Goal: Download file/media

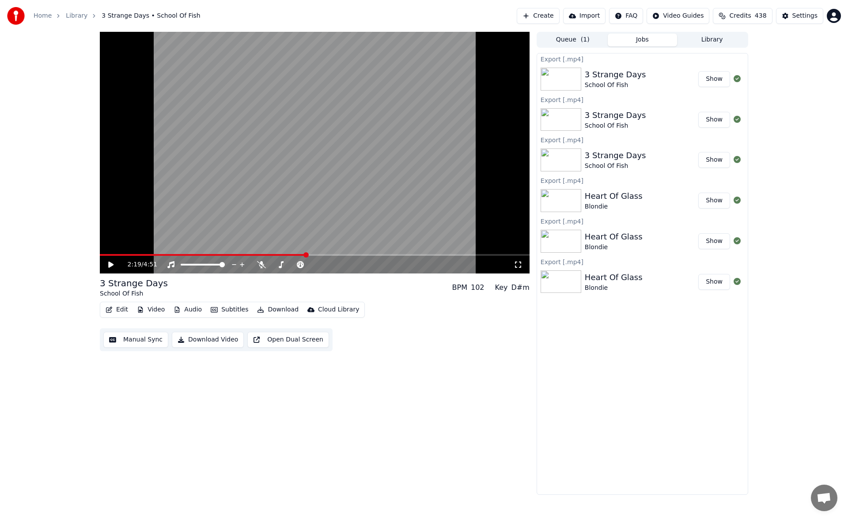
click at [710, 37] on button "Library" at bounding box center [712, 40] width 70 height 13
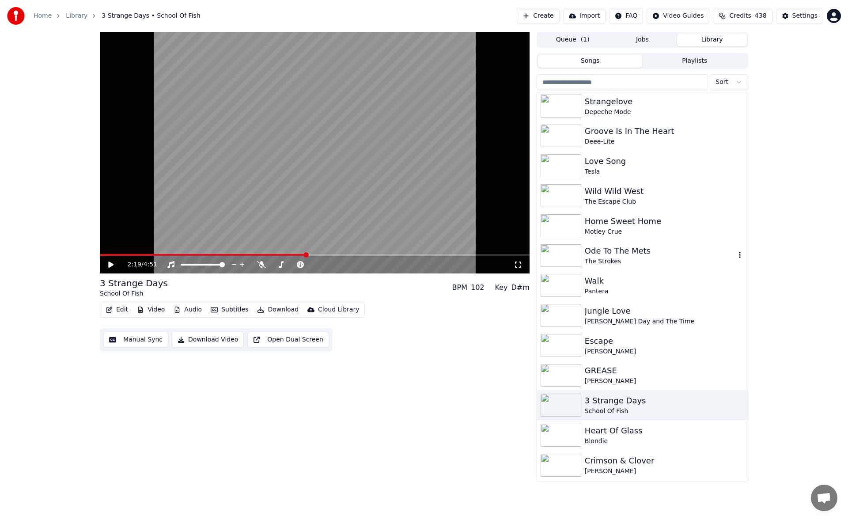
scroll to position [2165, 0]
click at [649, 371] on div "GREASE" at bounding box center [660, 370] width 151 height 12
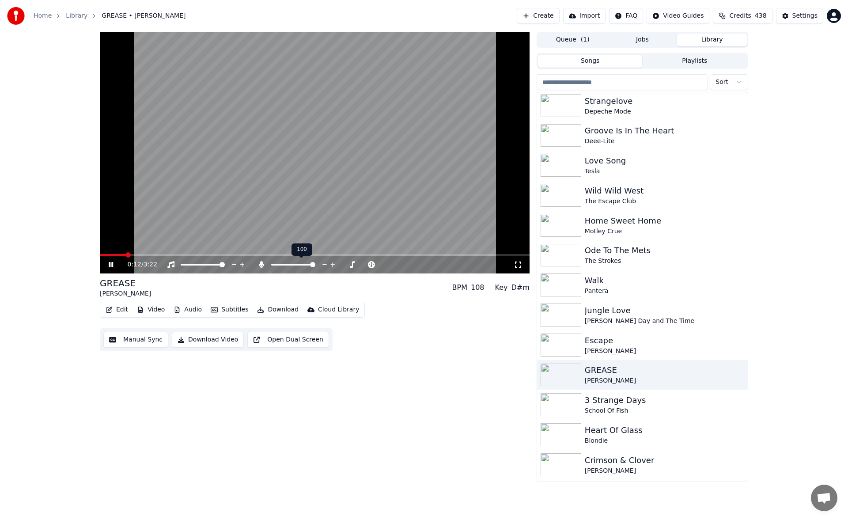
click at [316, 266] on span at bounding box center [312, 264] width 5 height 5
click at [316, 264] on span at bounding box center [312, 264] width 5 height 5
click at [113, 260] on div "0:19 / 3:22" at bounding box center [314, 264] width 423 height 9
click at [113, 263] on icon at bounding box center [111, 264] width 4 height 5
click at [113, 263] on icon at bounding box center [117, 264] width 21 height 7
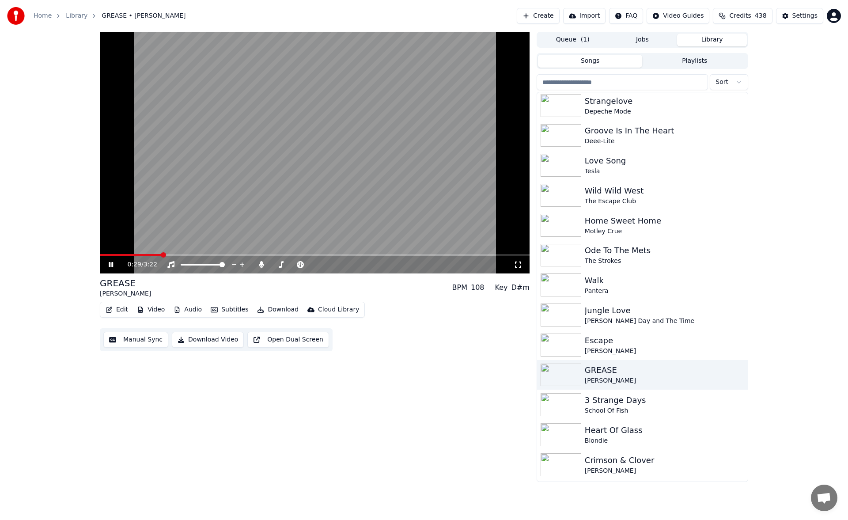
click at [111, 267] on icon at bounding box center [117, 264] width 21 height 7
click at [564, 342] on img at bounding box center [561, 345] width 41 height 23
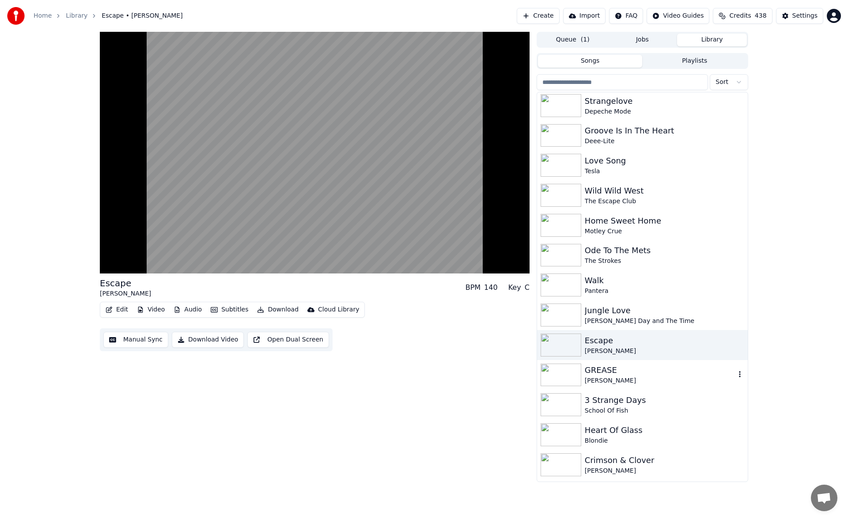
click at [568, 371] on img at bounding box center [561, 375] width 41 height 23
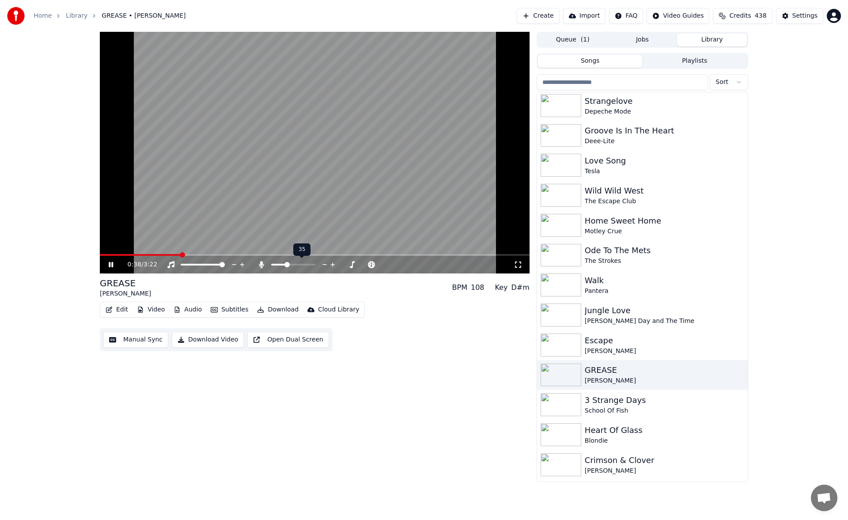
click at [287, 262] on span at bounding box center [287, 264] width 5 height 5
click at [110, 265] on icon at bounding box center [111, 264] width 4 height 5
click at [277, 310] on button "Download" at bounding box center [278, 310] width 49 height 12
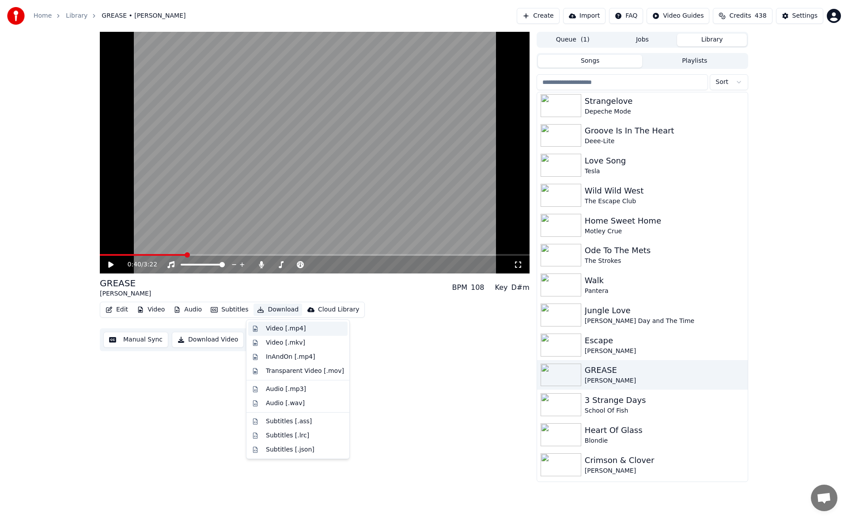
click at [289, 329] on div "Video [.mp4]" at bounding box center [286, 328] width 40 height 9
